Goal: Find specific page/section: Find specific page/section

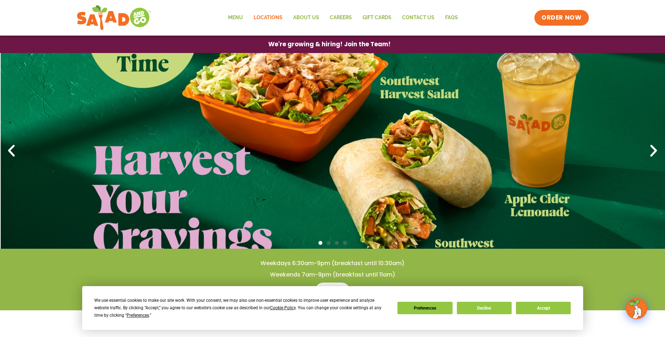
click at [265, 17] on link "Locations" at bounding box center [268, 18] width 40 height 16
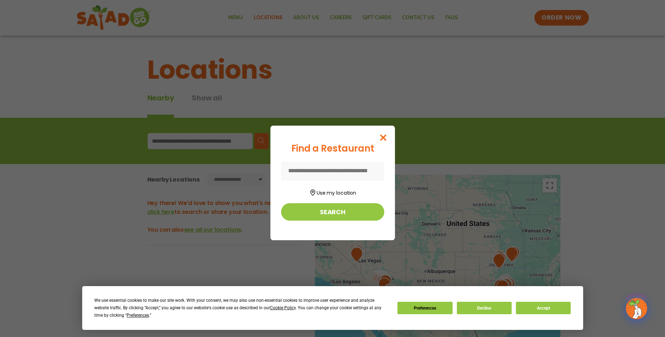
drag, startPoint x: 320, startPoint y: 168, endPoint x: 321, endPoint y: 164, distance: 4.4
click at [320, 168] on input at bounding box center [332, 171] width 103 height 19
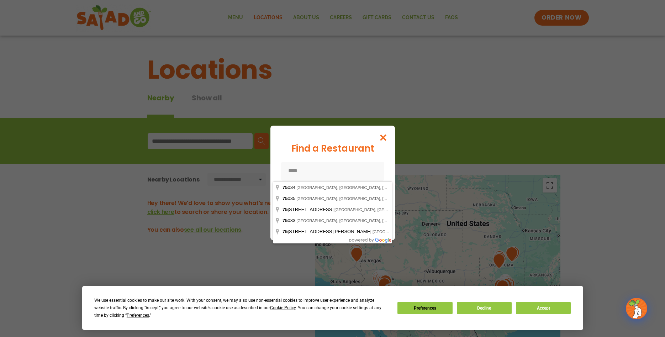
type input "*****"
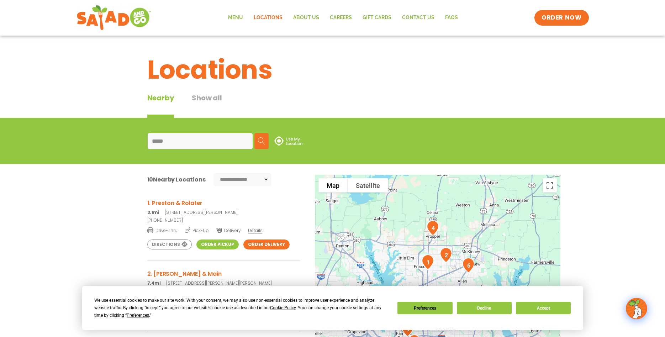
click at [426, 262] on img "1" at bounding box center [428, 262] width 18 height 21
click at [262, 245] on link "Order Delivery" at bounding box center [267, 245] width 46 height 10
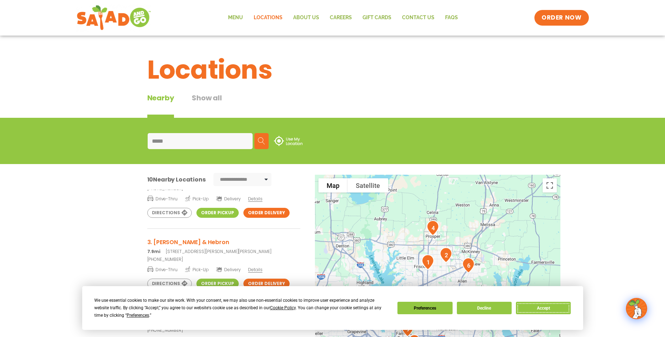
click at [550, 307] on button "Accept" at bounding box center [543, 308] width 55 height 12
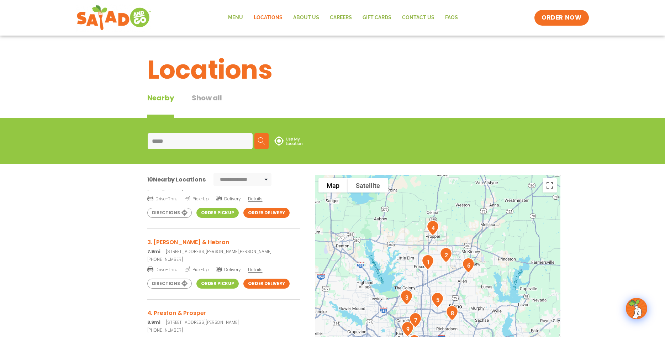
click at [428, 261] on img "1" at bounding box center [428, 262] width 18 height 21
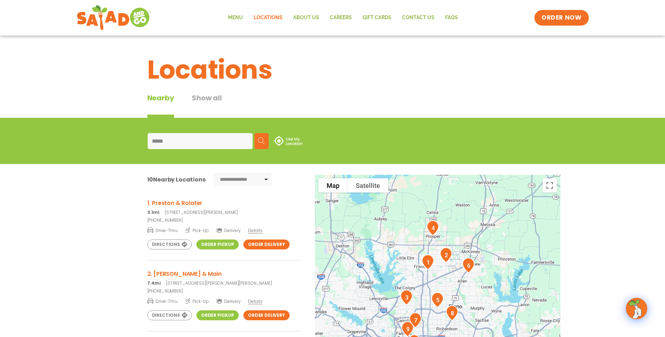
click at [262, 245] on link "Order Delivery" at bounding box center [267, 245] width 46 height 10
